Goal: Task Accomplishment & Management: Use online tool/utility

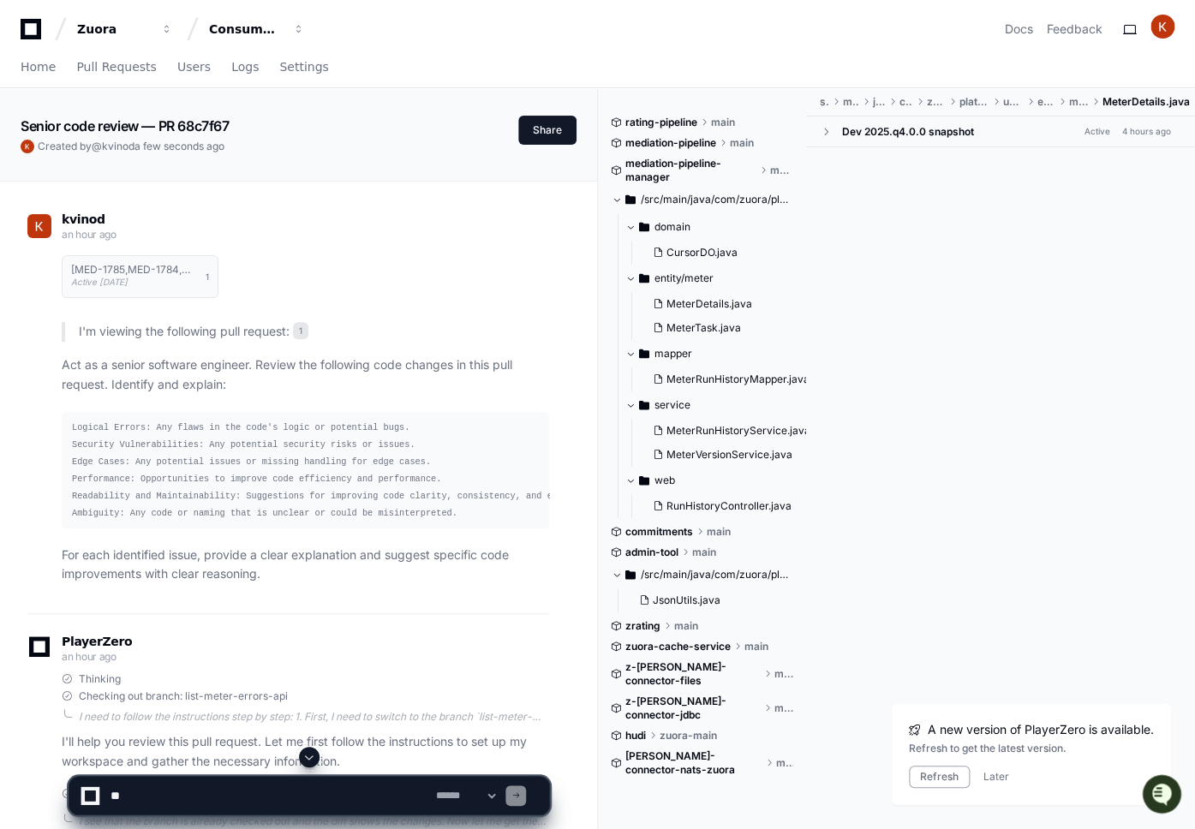
click at [167, 436] on pre "Logical Errors: Any flaws in the code's logic or potential bugs. Security Vulne…" at bounding box center [305, 470] width 487 height 116
click at [255, 505] on pre "Logical Errors: Any flaws in the code's logic or potential bugs. Security Vulne…" at bounding box center [305, 470] width 487 height 116
click at [158, 495] on code "Logical Errors: Any flaws in the code's logic or potential bugs. Security Vulne…" at bounding box center [362, 470] width 581 height 96
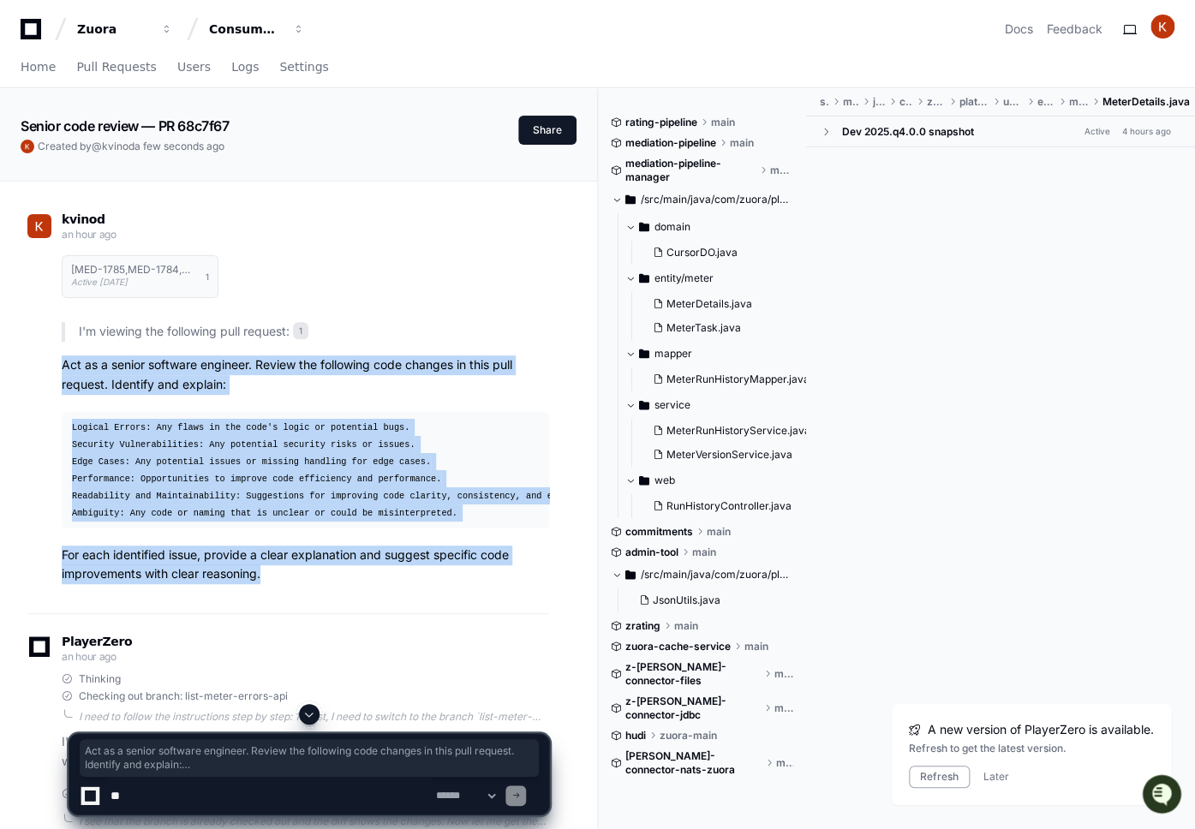
drag, startPoint x: 64, startPoint y: 364, endPoint x: 276, endPoint y: 576, distance: 299.2
click at [276, 576] on article "I'm viewing the following pull request: 1 Act as a senior software engineer. Re…" at bounding box center [305, 453] width 487 height 262
drag, startPoint x: 269, startPoint y: 579, endPoint x: 63, endPoint y: 363, distance: 298.7
click at [63, 363] on article "I'm viewing the following pull request: 1 Act as a senior software engineer. Re…" at bounding box center [305, 453] width 487 height 262
copy article "Act as a senior software engineer. Review the following code changes in this pu…"
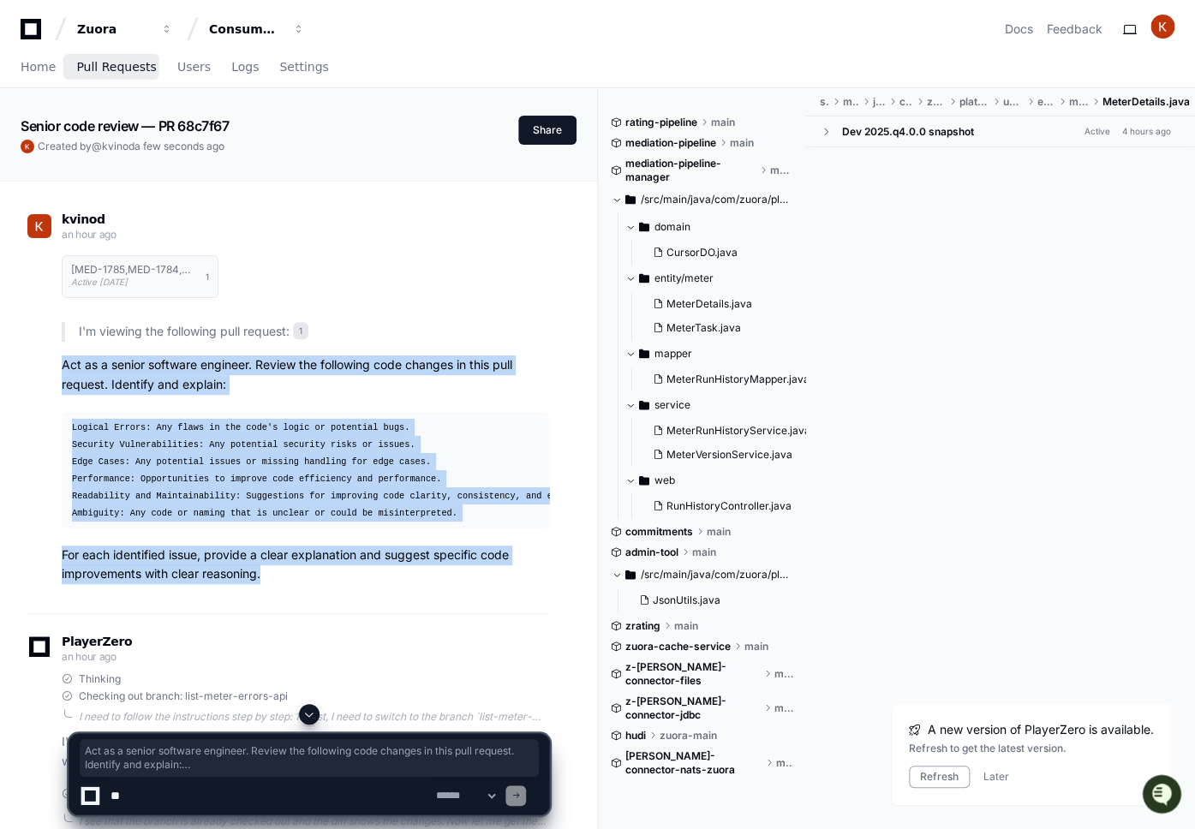
click at [104, 59] on link "Pull Requests" at bounding box center [116, 67] width 80 height 39
click at [103, 66] on span "Pull Requests" at bounding box center [116, 67] width 80 height 10
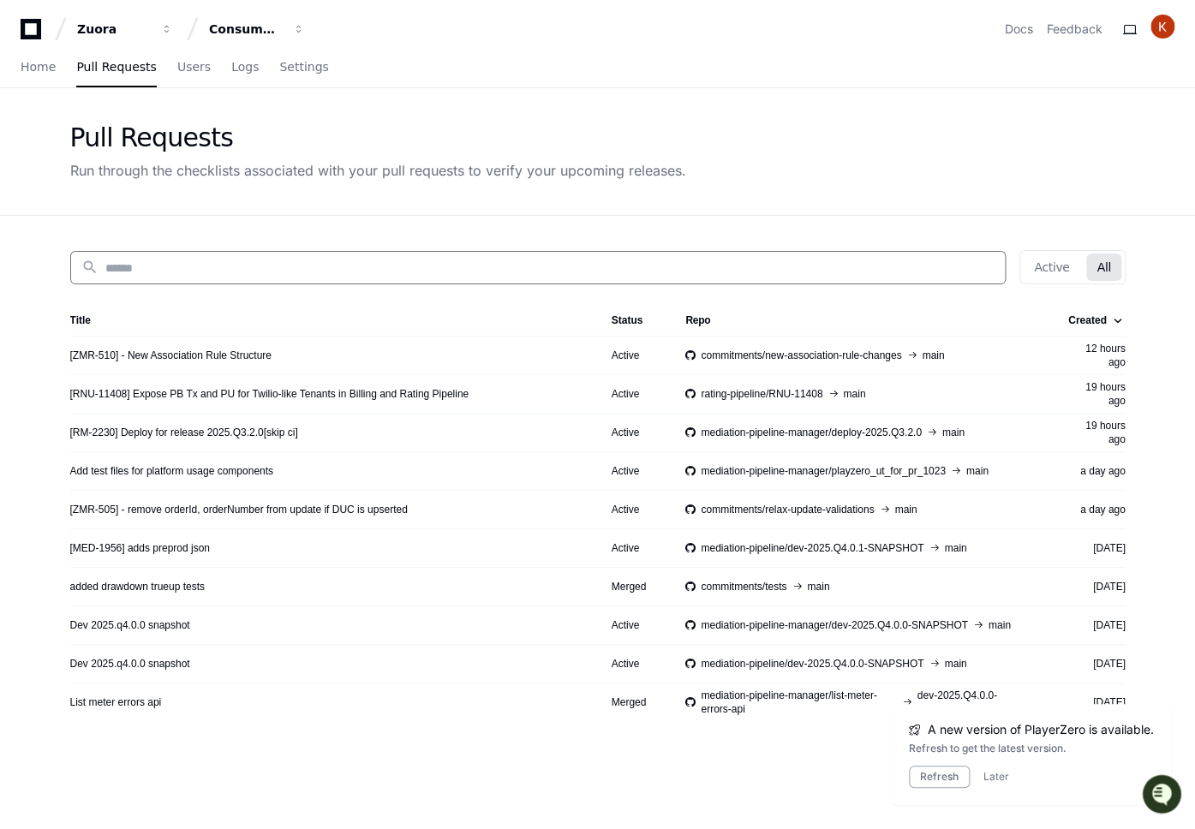
click at [195, 266] on input at bounding box center [549, 268] width 889 height 17
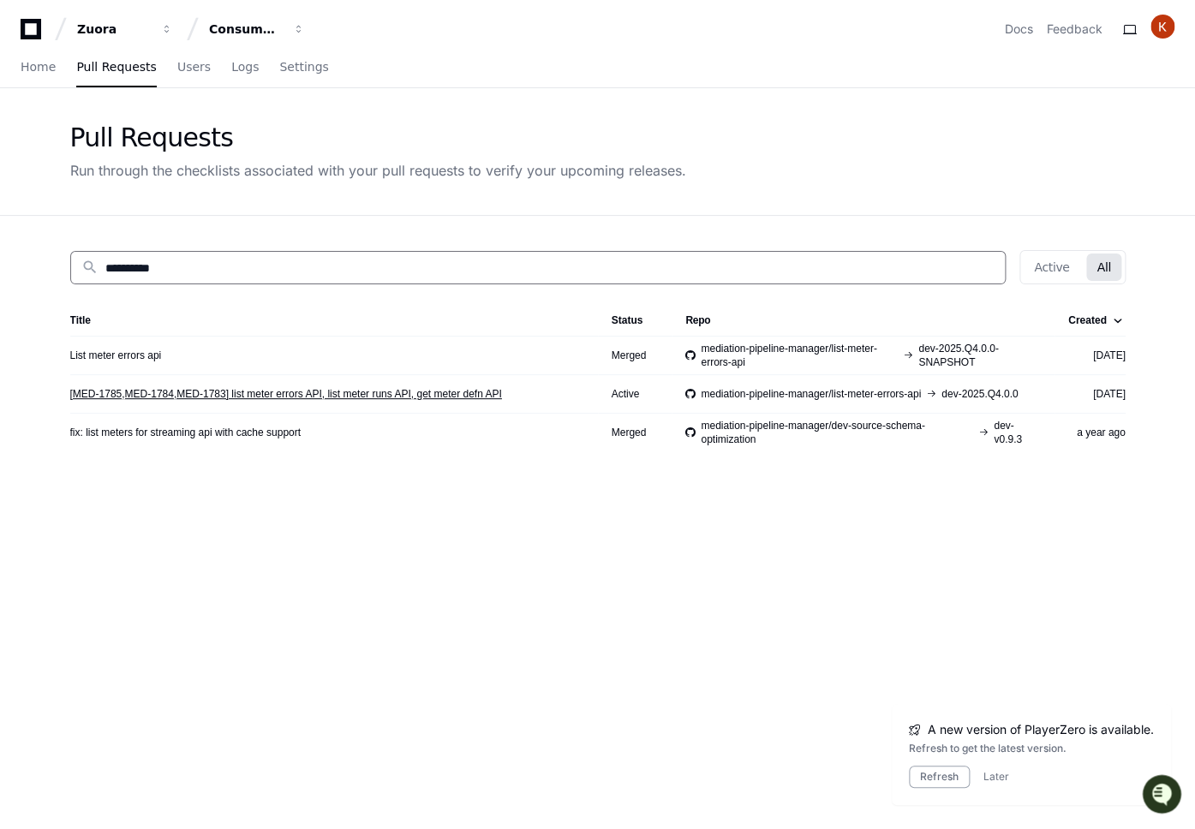
type input "**********"
click at [394, 397] on link "[MED-1785,MED-1784,MED-1783] list meter errors API, list meter runs API, get me…" at bounding box center [286, 394] width 432 height 14
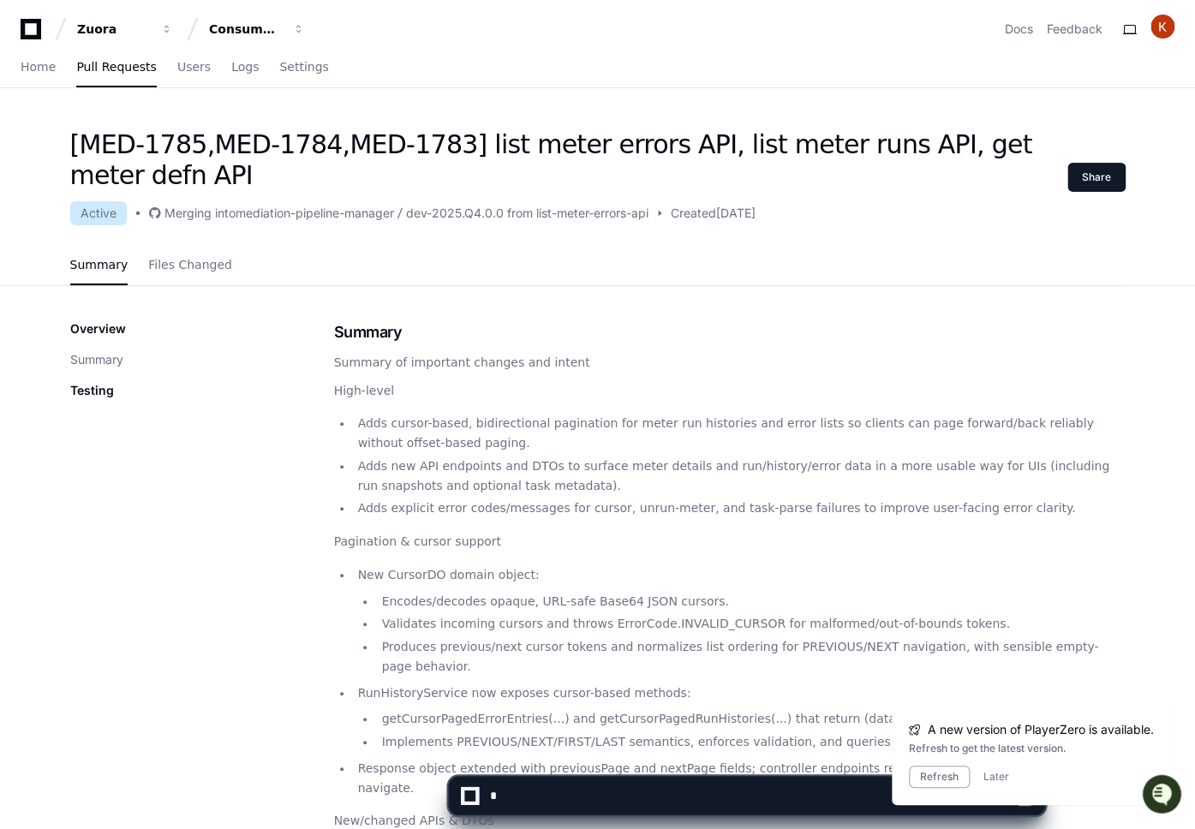
click at [572, 801] on textarea at bounding box center [751, 796] width 529 height 38
paste textarea "**********"
type textarea "**********"
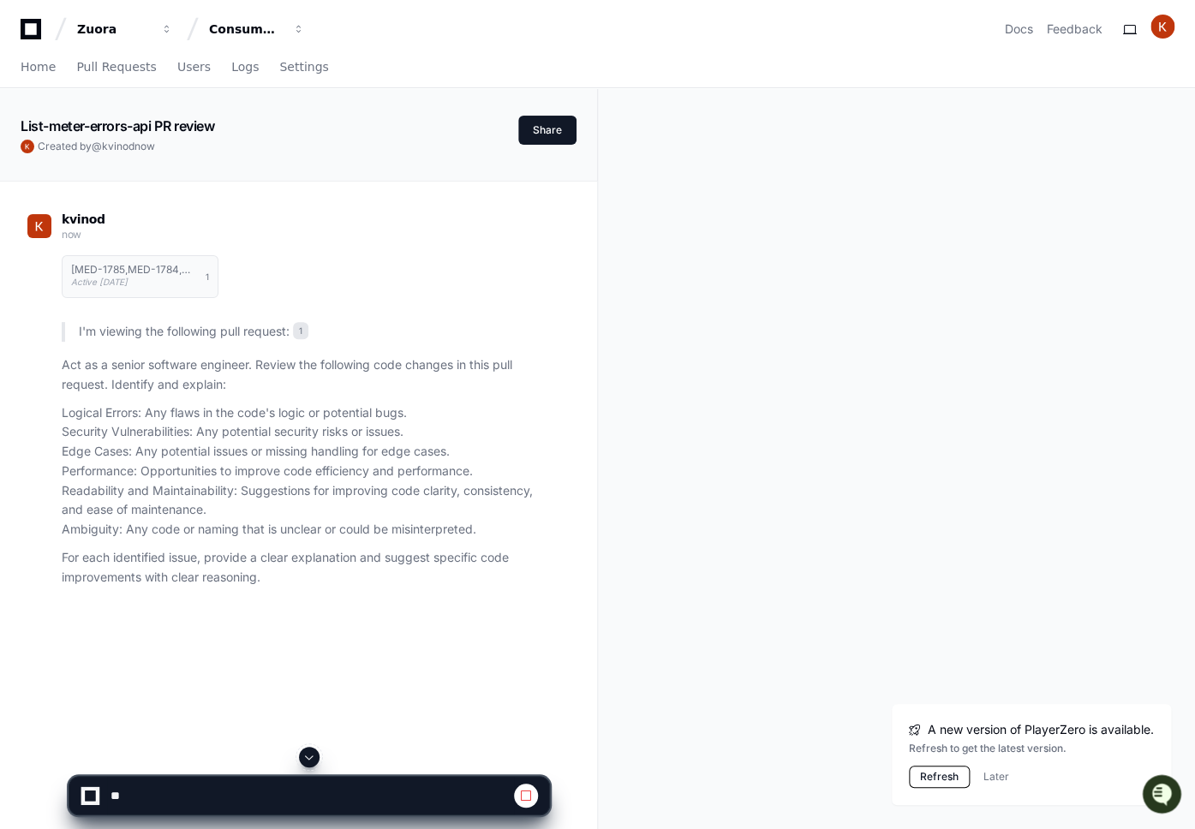
click at [949, 780] on button "Refresh" at bounding box center [939, 777] width 61 height 22
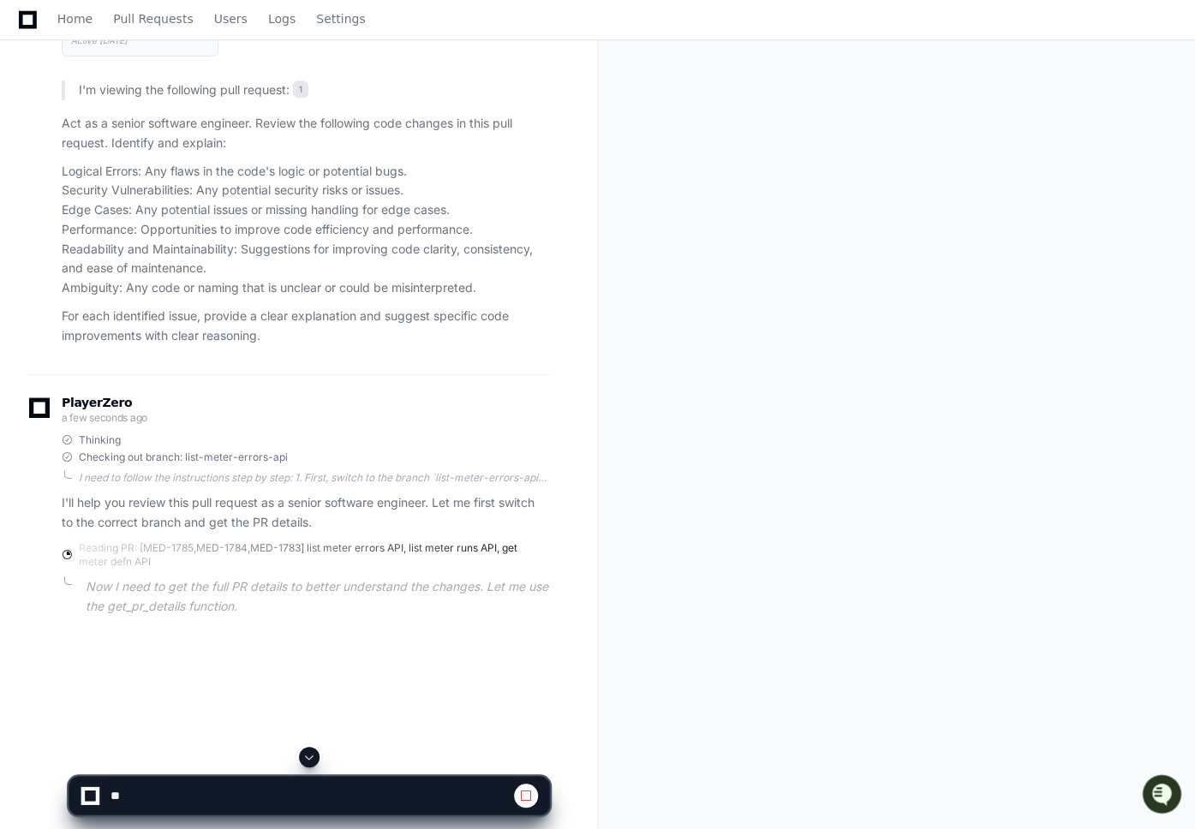
scroll to position [278, 0]
